Goal: Information Seeking & Learning: Learn about a topic

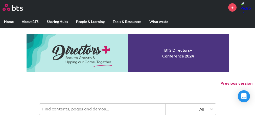
click at [79, 110] on input "text" at bounding box center [102, 109] width 126 height 11
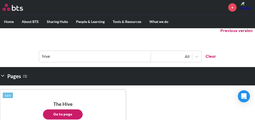
scroll to position [62, 0]
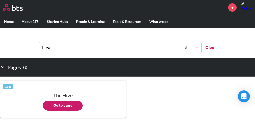
type input "hive"
click at [61, 101] on button "Go to page" at bounding box center [63, 106] width 40 height 10
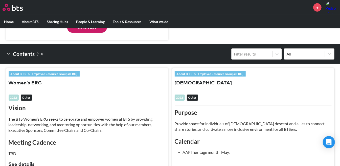
scroll to position [0, 0]
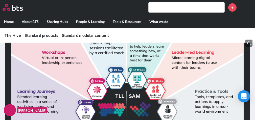
scroll to position [581, 0]
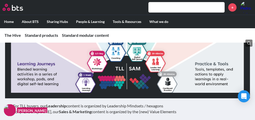
click at [111, 78] on img at bounding box center [127, 30] width 245 height 138
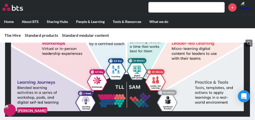
scroll to position [537, 0]
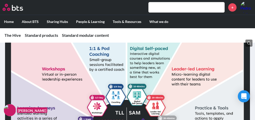
click at [66, 65] on img at bounding box center [127, 74] width 245 height 138
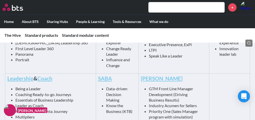
scroll to position [314, 0]
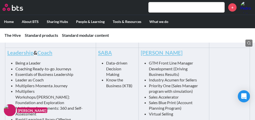
click at [31, 63] on li "Being a Leader" at bounding box center [52, 63] width 74 height 6
click at [29, 55] on link "Leadership" at bounding box center [20, 53] width 26 height 6
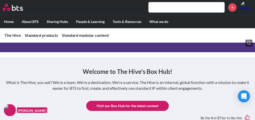
scroll to position [74, 0]
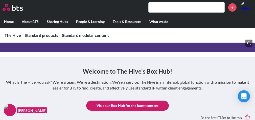
click at [124, 103] on link "Visit our Box Hub for the latest content" at bounding box center [127, 106] width 83 height 10
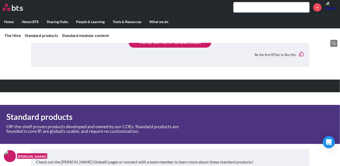
scroll to position [133, 0]
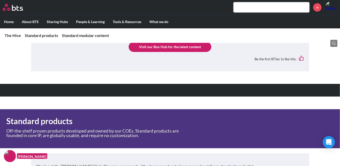
click at [156, 45] on link "Visit our Box Hub for the latest content" at bounding box center [170, 47] width 83 height 10
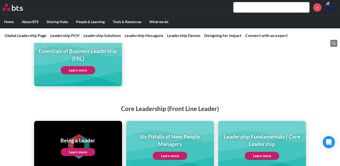
scroll to position [1060, 0]
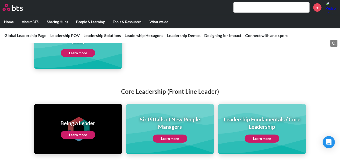
click at [83, 124] on link "Learn more" at bounding box center [78, 134] width 35 height 8
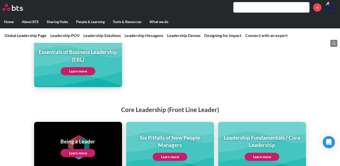
scroll to position [1047, 0]
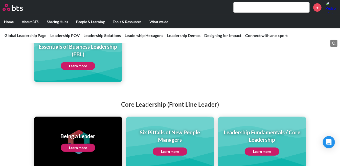
click at [259, 124] on link "Learn more" at bounding box center [262, 151] width 35 height 8
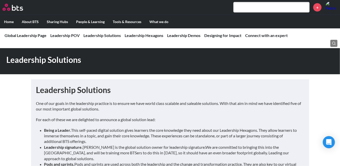
scroll to position [509, 0]
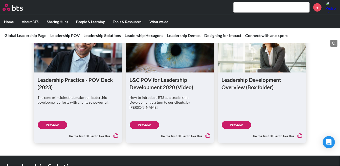
scroll to position [373, 0]
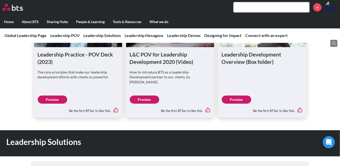
click at [54, 95] on link "Preview" at bounding box center [53, 99] width 30 height 8
click at [228, 95] on link "Preview" at bounding box center [237, 99] width 30 height 8
click at [138, 95] on link "Preview" at bounding box center [145, 99] width 30 height 8
click at [232, 95] on link "Preview" at bounding box center [237, 99] width 30 height 8
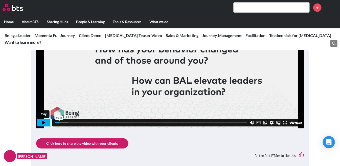
scroll to position [579, 0]
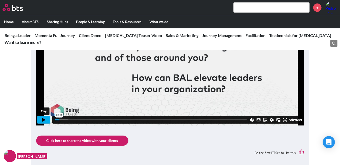
click at [45, 117] on img at bounding box center [170, 54] width 268 height 143
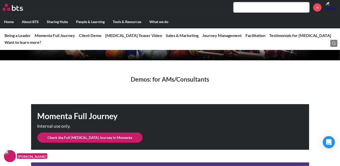
scroll to position [106, 0]
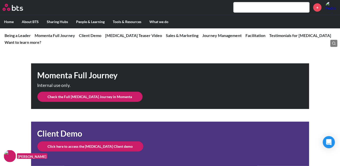
click at [79, 98] on link "Check the Full BAL Journey in Momenta" at bounding box center [89, 96] width 105 height 10
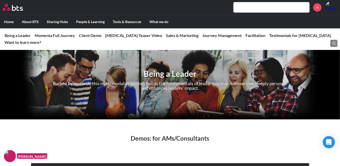
scroll to position [131, 0]
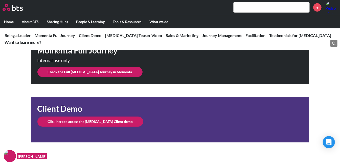
click at [86, 119] on link "Click here to access the BAL Client demo" at bounding box center [90, 121] width 106 height 10
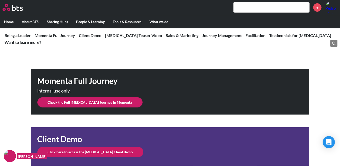
scroll to position [115, 0]
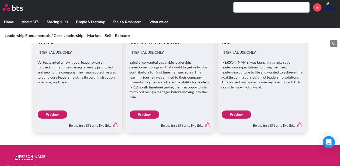
scroll to position [113, 0]
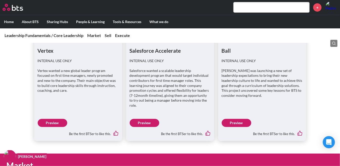
click at [52, 119] on link "Preview" at bounding box center [53, 123] width 30 height 8
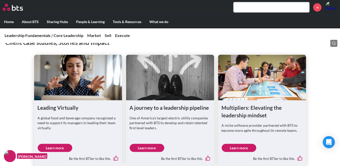
scroll to position [384, 0]
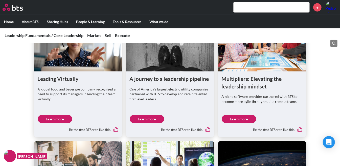
click at [246, 115] on link "Learn more" at bounding box center [239, 119] width 35 height 8
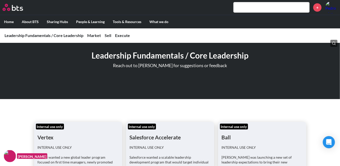
scroll to position [121, 0]
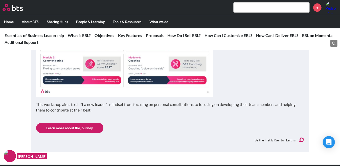
scroll to position [724, 0]
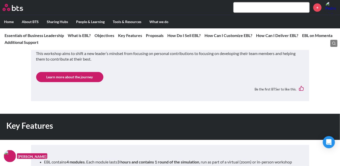
click at [76, 77] on link "Learn more about the journey" at bounding box center [69, 77] width 67 height 10
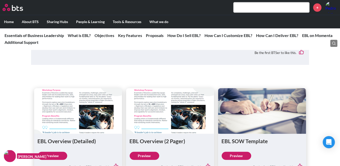
scroll to position [1719, 0]
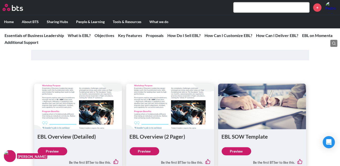
click at [60, 147] on link "Preview" at bounding box center [53, 151] width 30 height 8
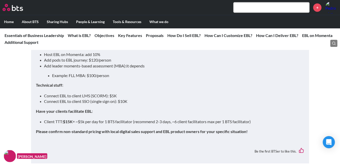
scroll to position [1604, 0]
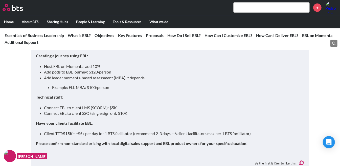
click at [73, 105] on li "Connect EBL to client LMS (SCORM): $5K" at bounding box center [172, 108] width 256 height 6
click at [79, 110] on li "Connect EBL to client SSO (single sign on): $10K" at bounding box center [172, 113] width 256 height 6
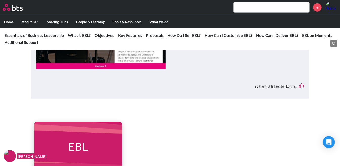
scroll to position [358, 0]
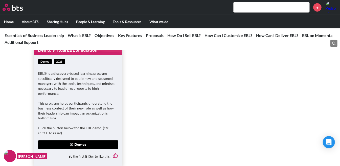
click at [77, 142] on button "Demos" at bounding box center [78, 144] width 80 height 9
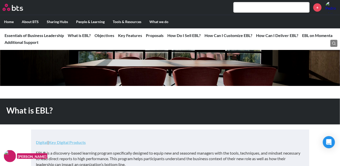
scroll to position [64, 0]
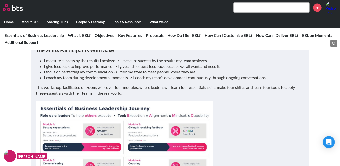
scroll to position [566, 0]
